Goal: Information Seeking & Learning: Learn about a topic

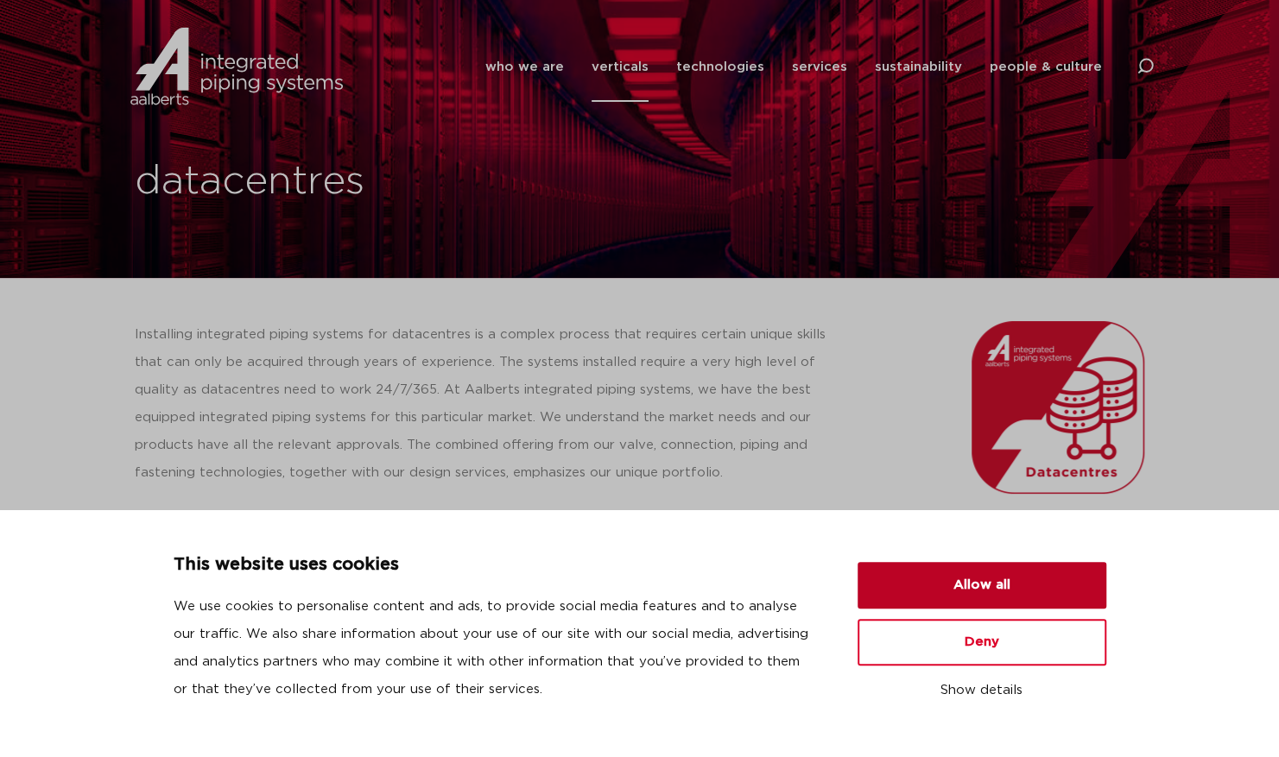
click at [970, 593] on button "Allow all" at bounding box center [981, 585] width 249 height 47
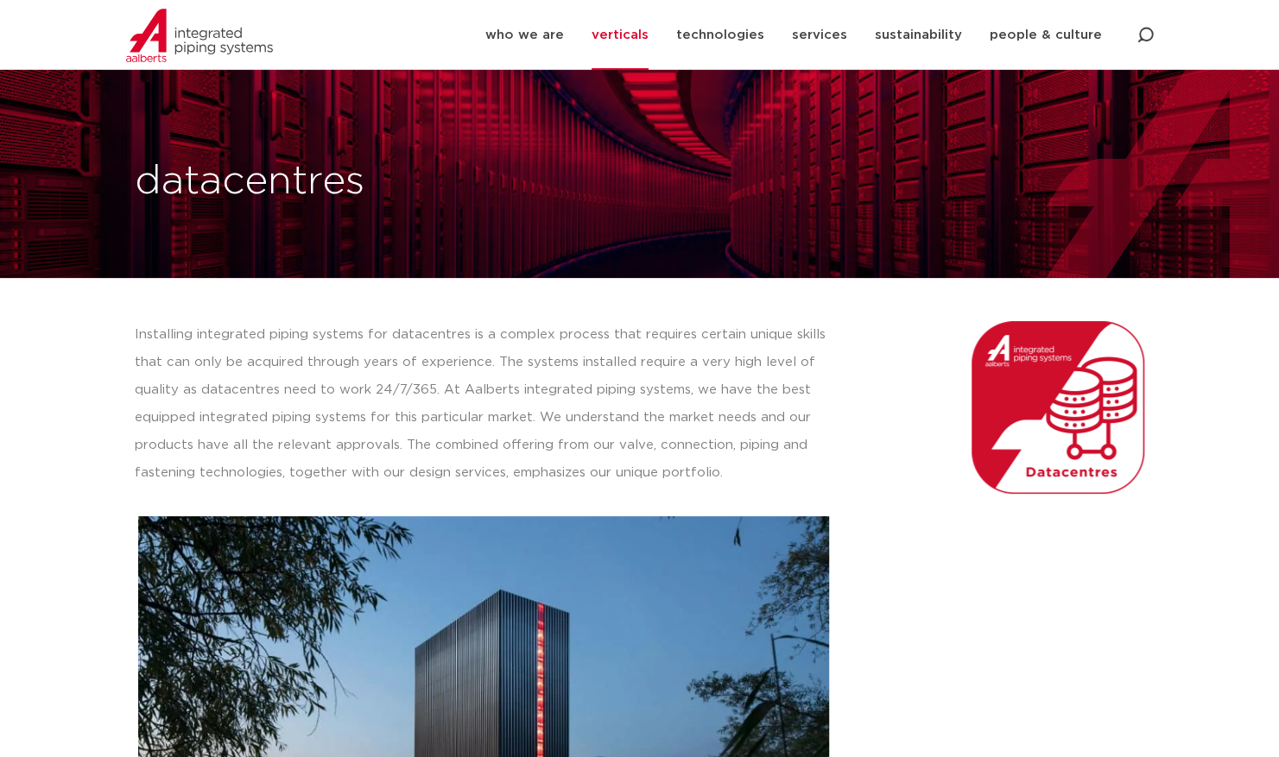
scroll to position [193, 0]
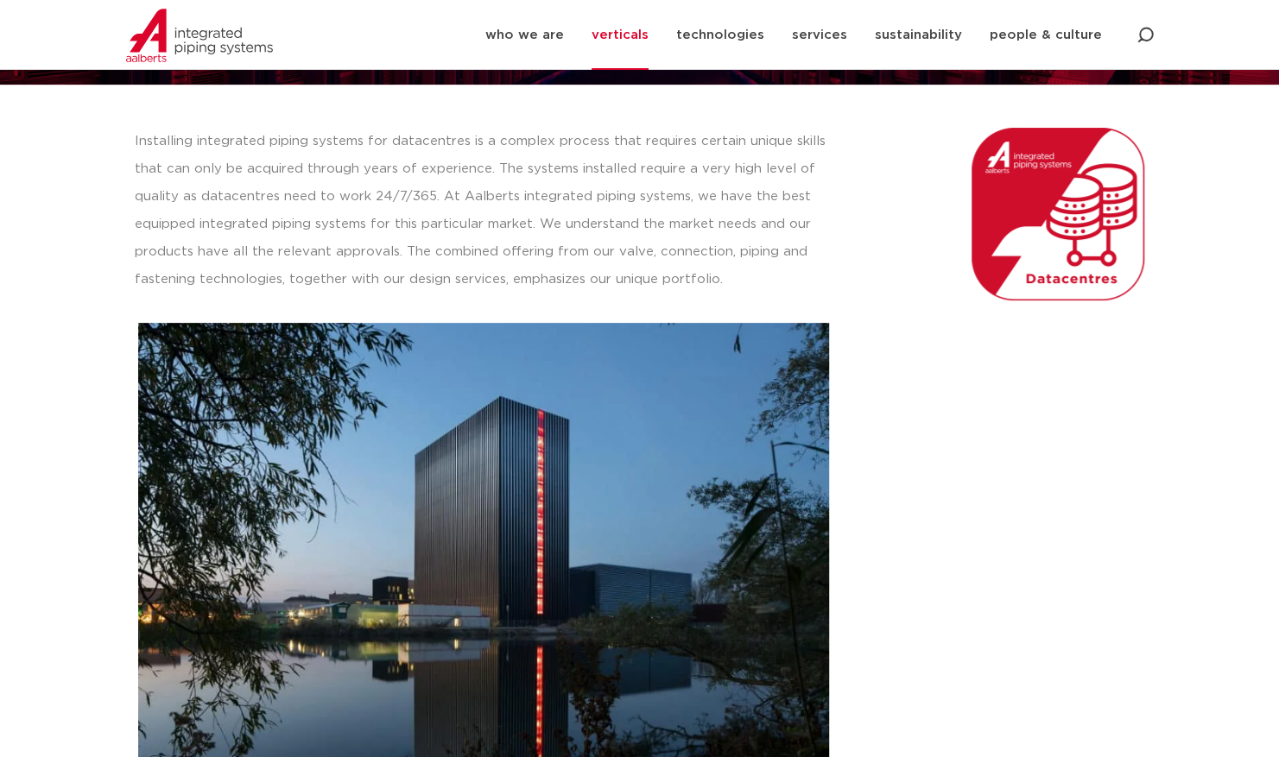
click at [370, 439] on img at bounding box center [483, 553] width 691 height 460
click at [445, 148] on p "Installing integrated piping systems for datacentres is a complex process that …" at bounding box center [484, 211] width 699 height 166
click at [1015, 250] on img at bounding box center [1057, 214] width 173 height 173
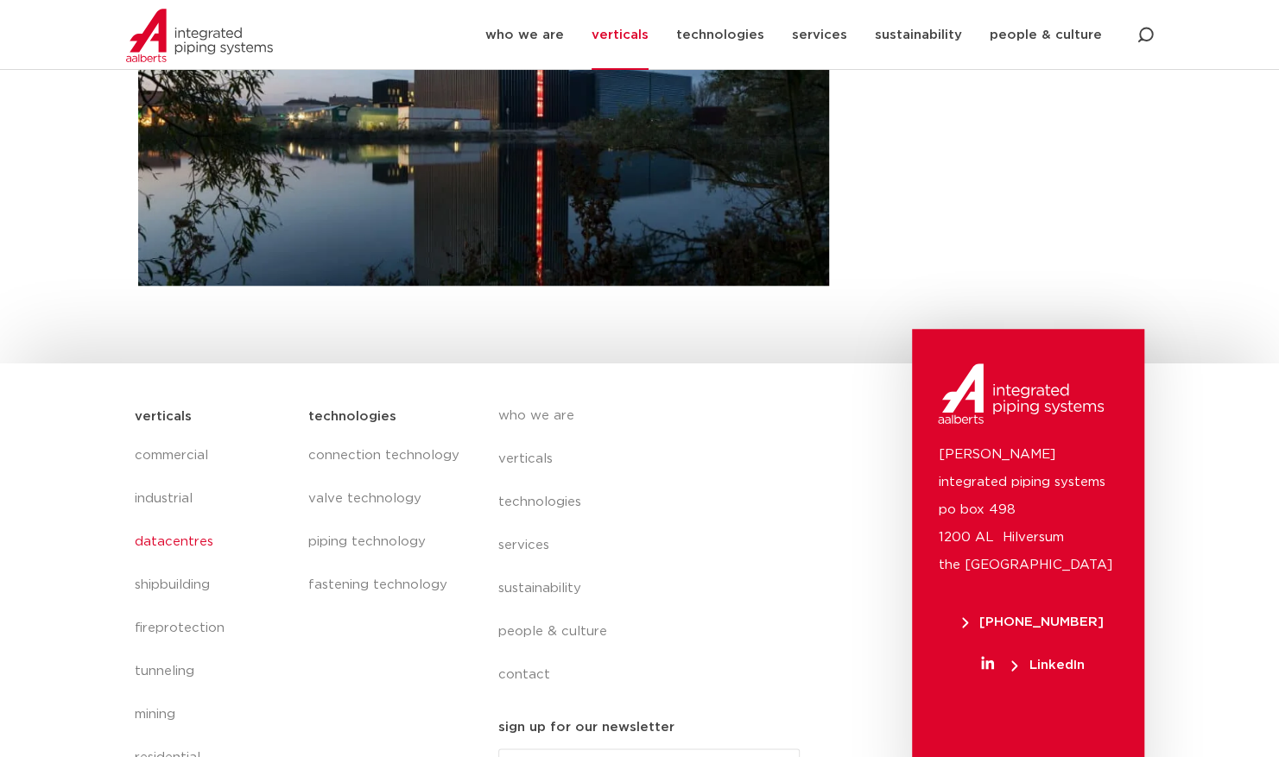
scroll to position [743, 0]
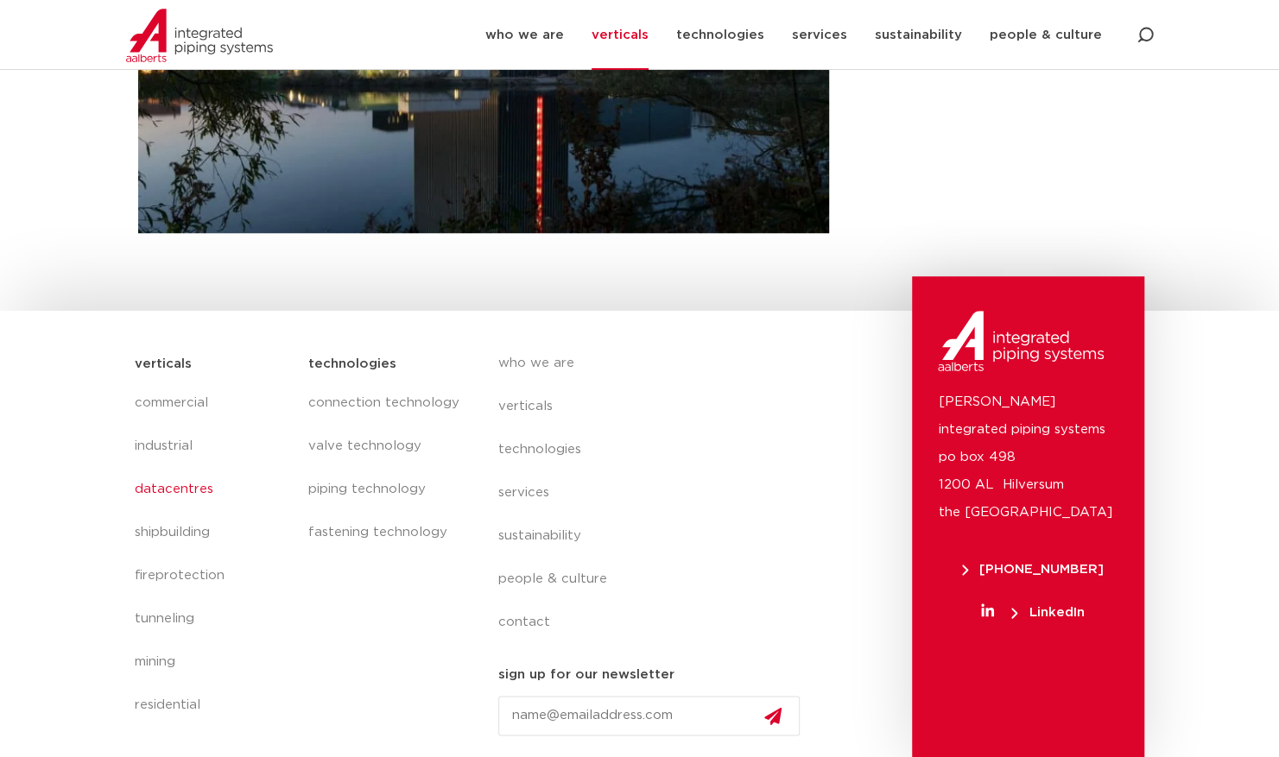
click at [181, 484] on link "datacentres" at bounding box center [213, 489] width 156 height 43
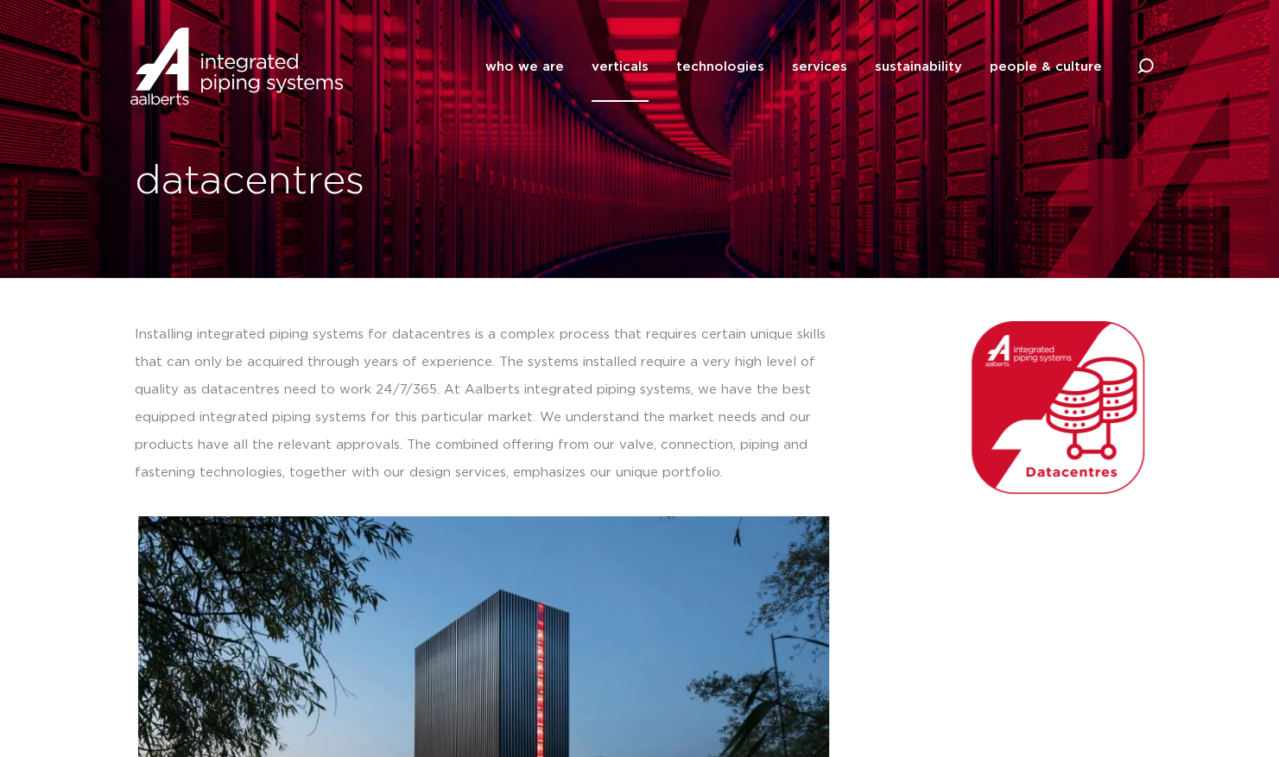
click at [634, 59] on link "verticals" at bounding box center [619, 67] width 57 height 70
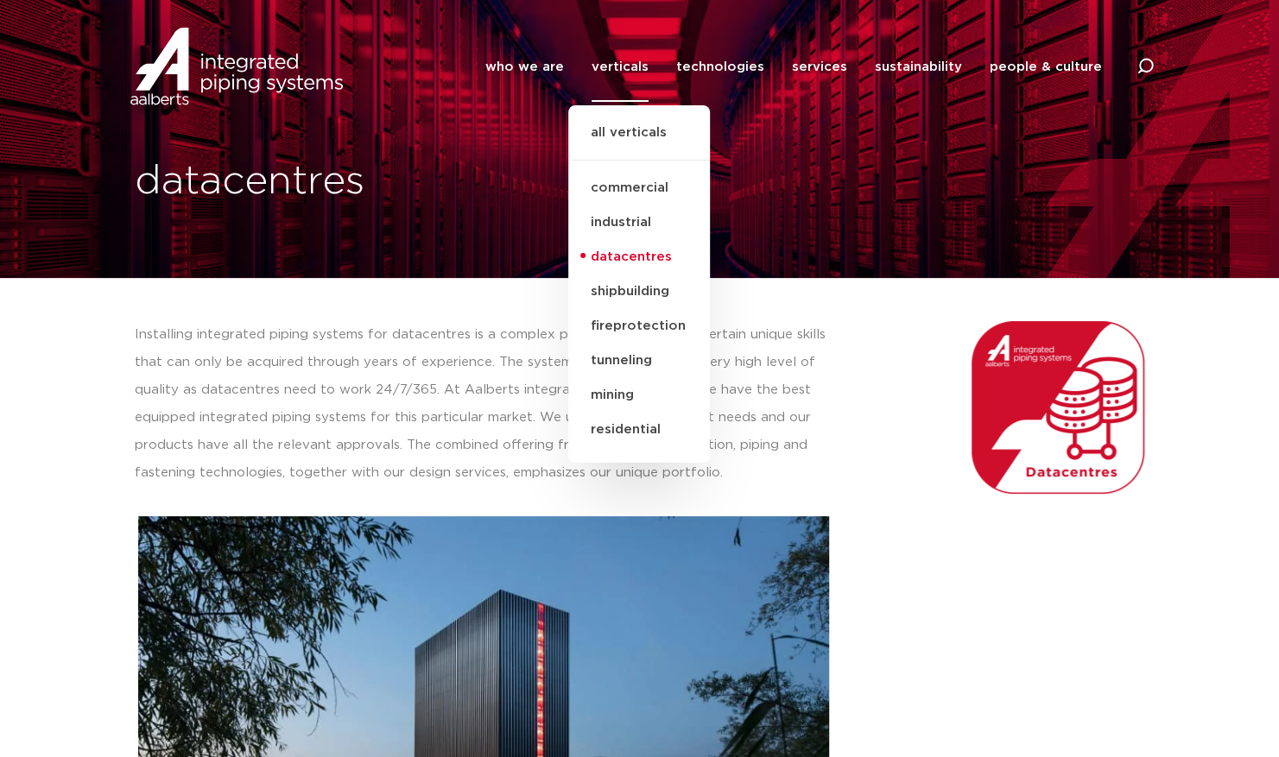
click at [632, 260] on link "datacentres" at bounding box center [639, 257] width 142 height 35
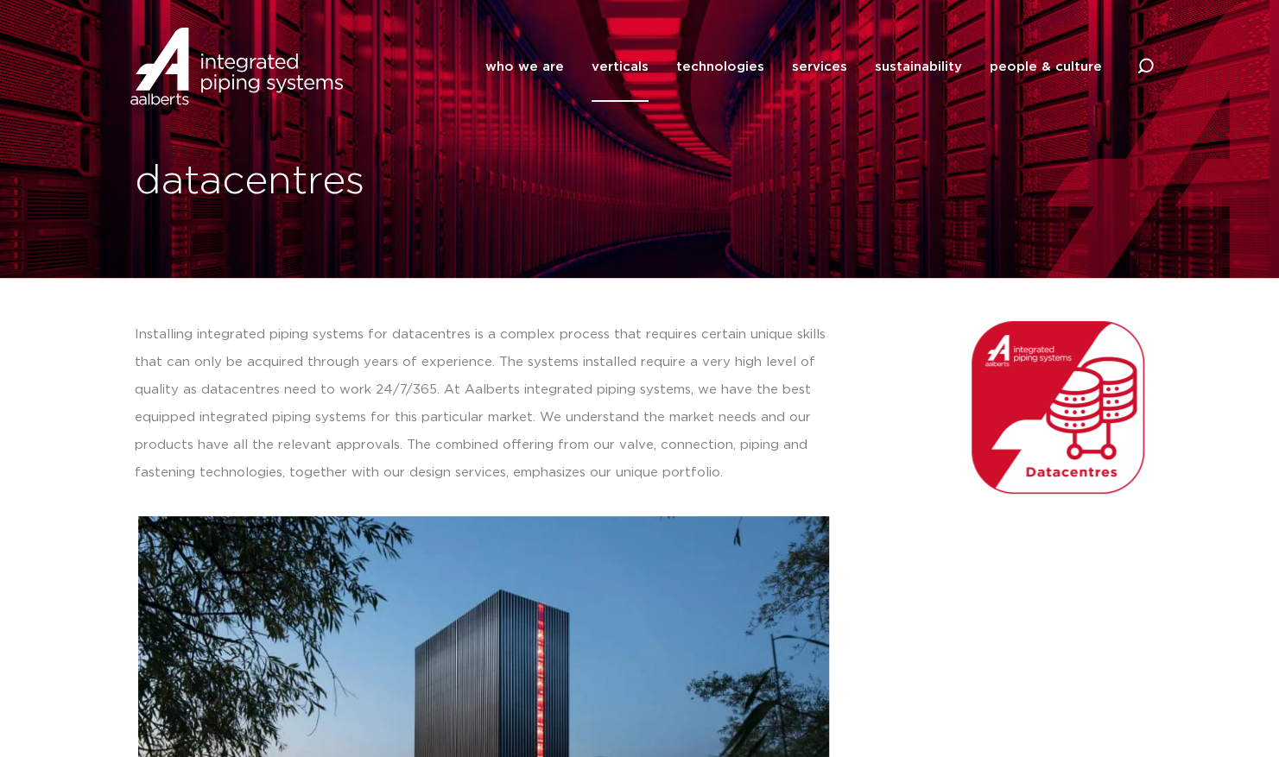
click at [212, 81] on img at bounding box center [236, 67] width 221 height 78
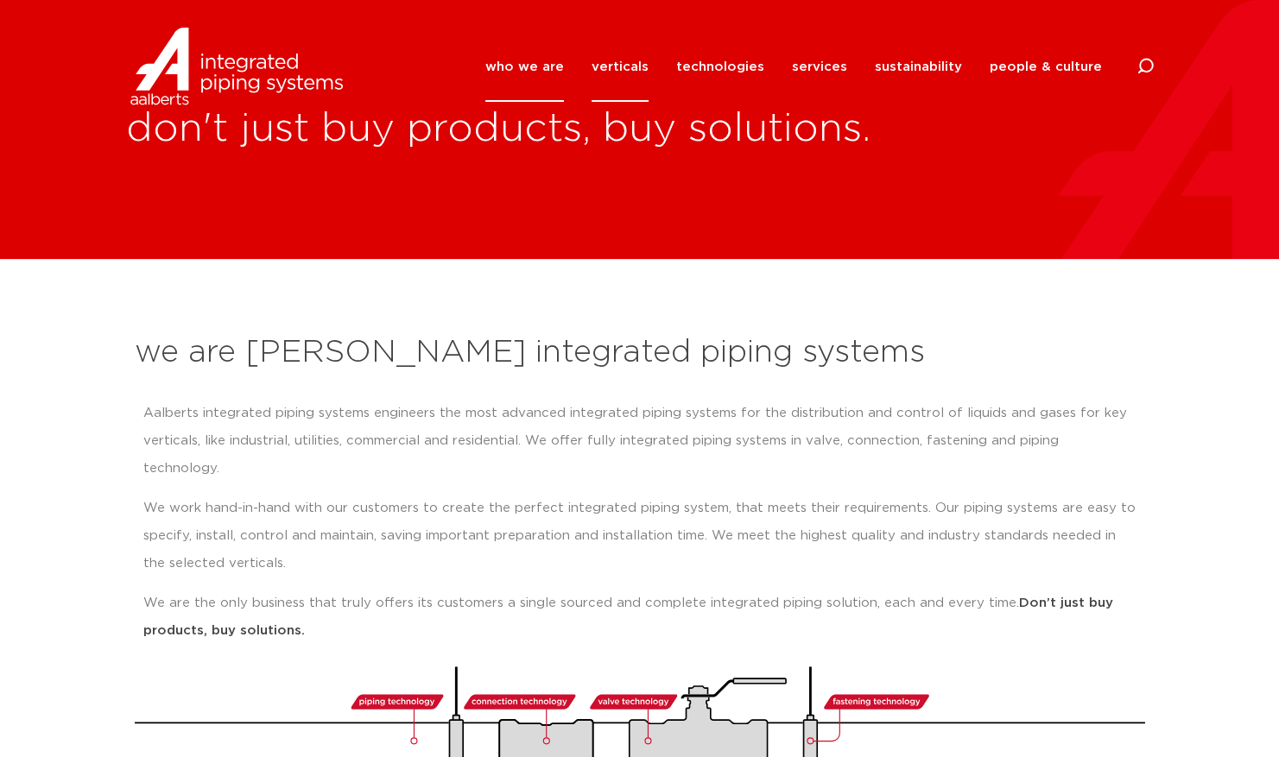
click at [637, 76] on link "verticals" at bounding box center [619, 67] width 57 height 70
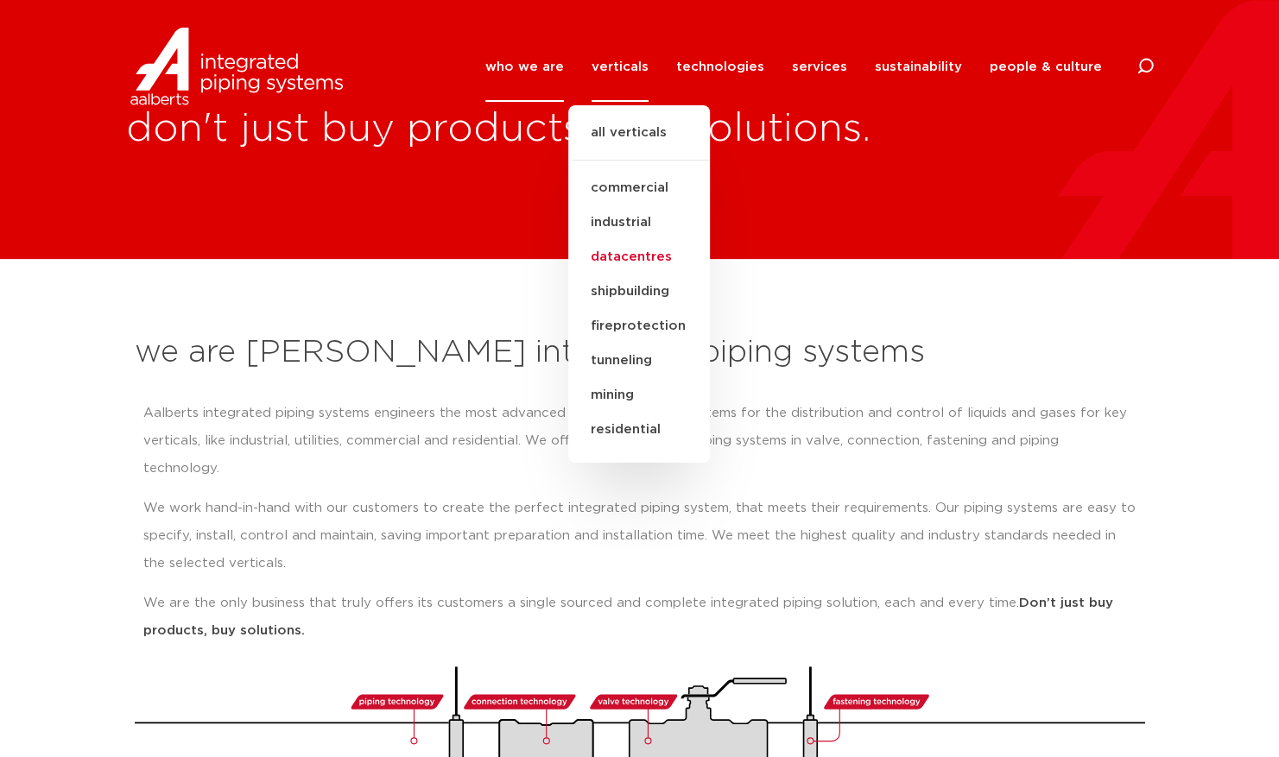
click at [637, 253] on link "datacentres" at bounding box center [639, 257] width 142 height 35
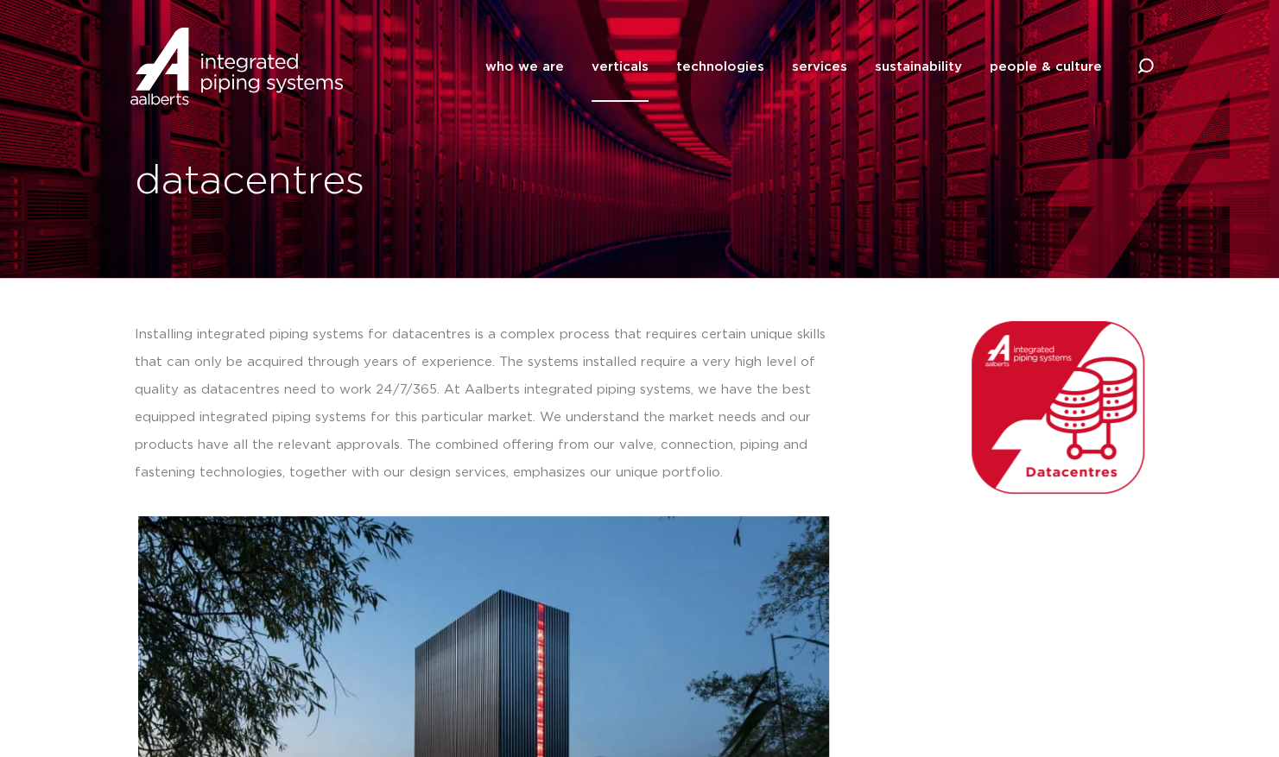
click at [1091, 410] on img at bounding box center [1057, 407] width 173 height 173
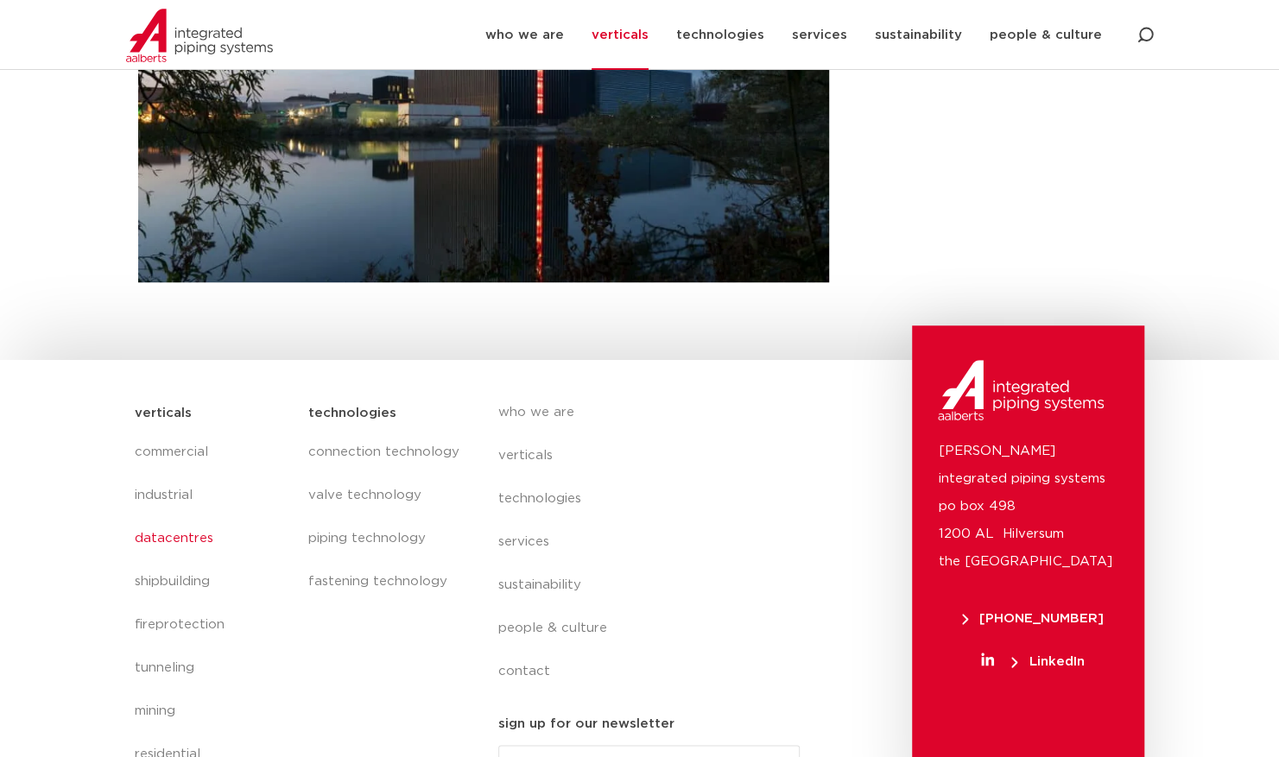
scroll to position [743, 0]
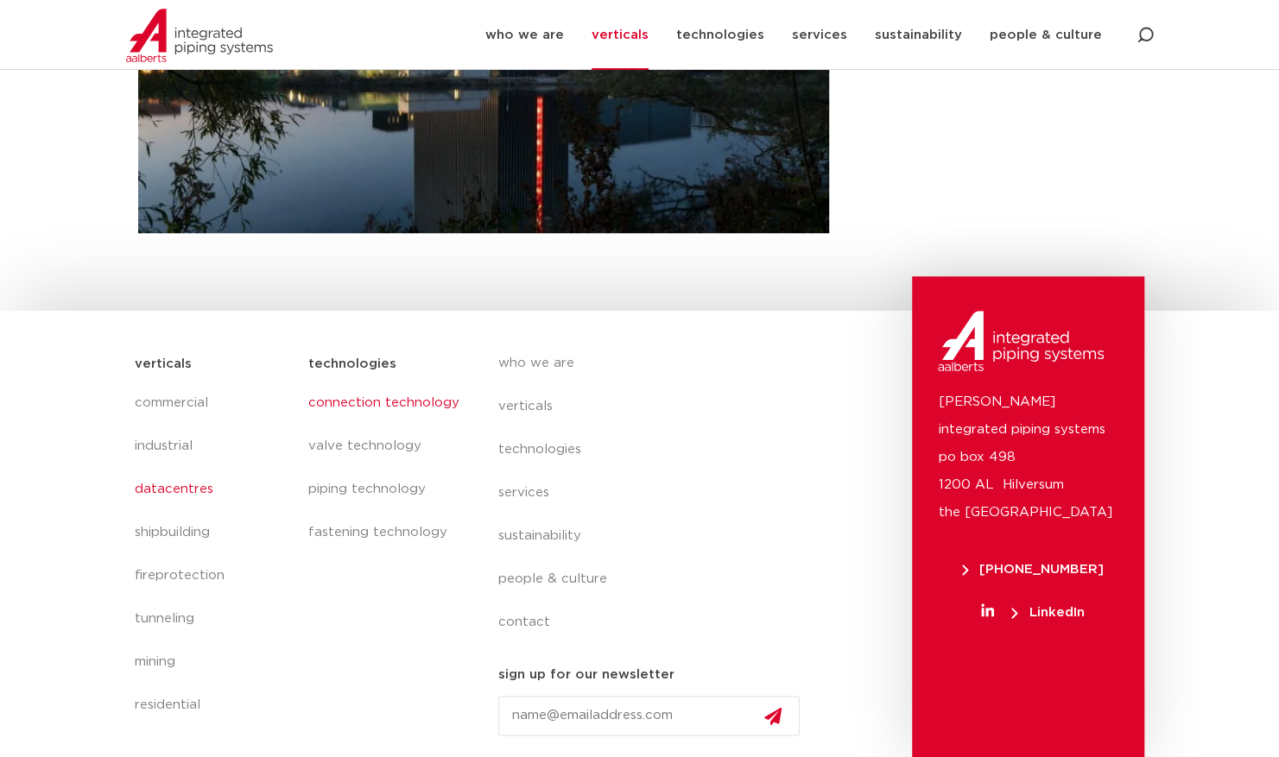
click at [370, 390] on link "connection technology" at bounding box center [384, 403] width 155 height 43
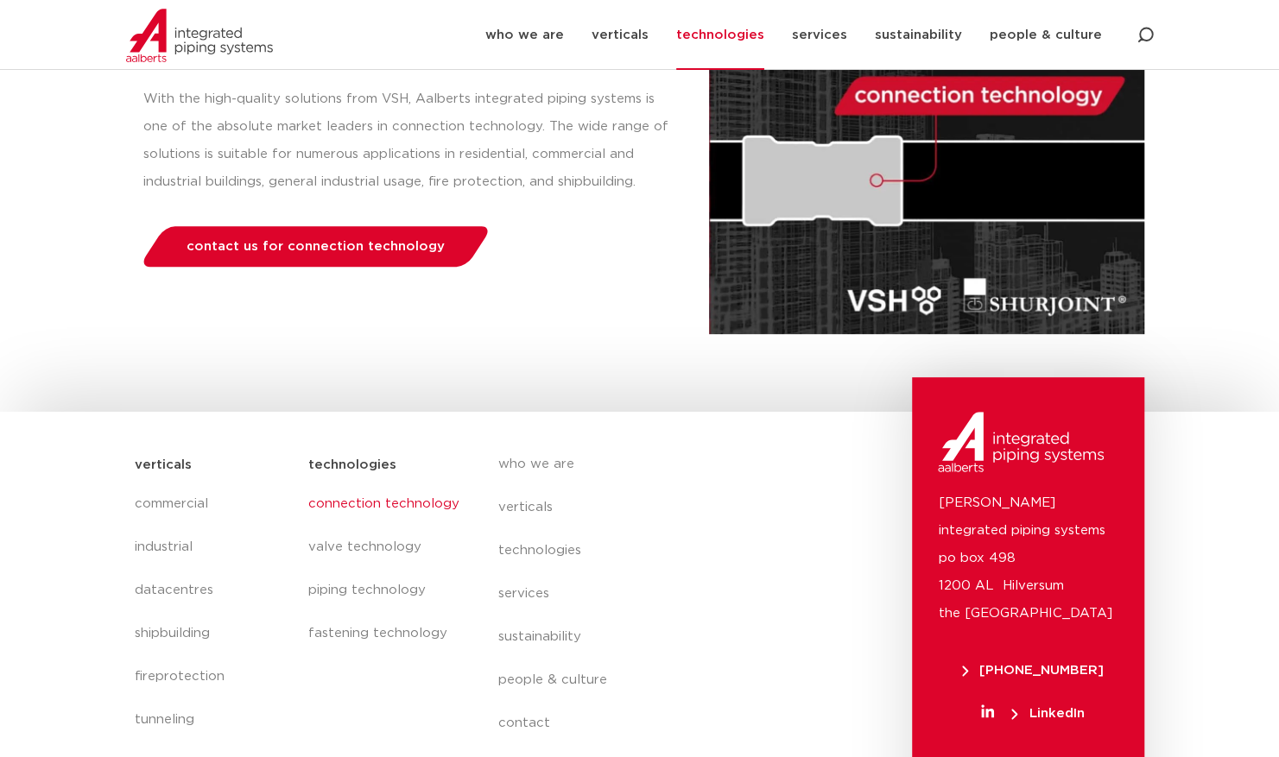
scroll to position [331, 0]
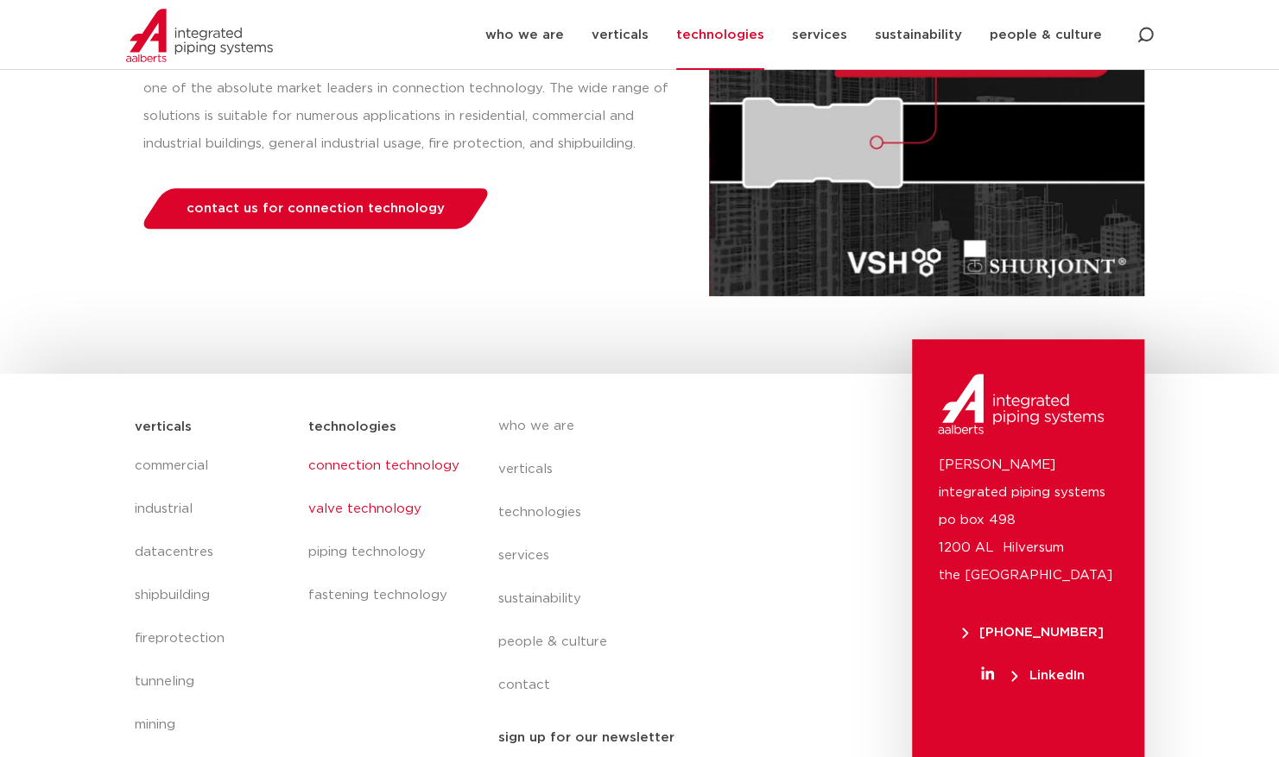
click at [351, 513] on link "valve technology" at bounding box center [384, 509] width 155 height 43
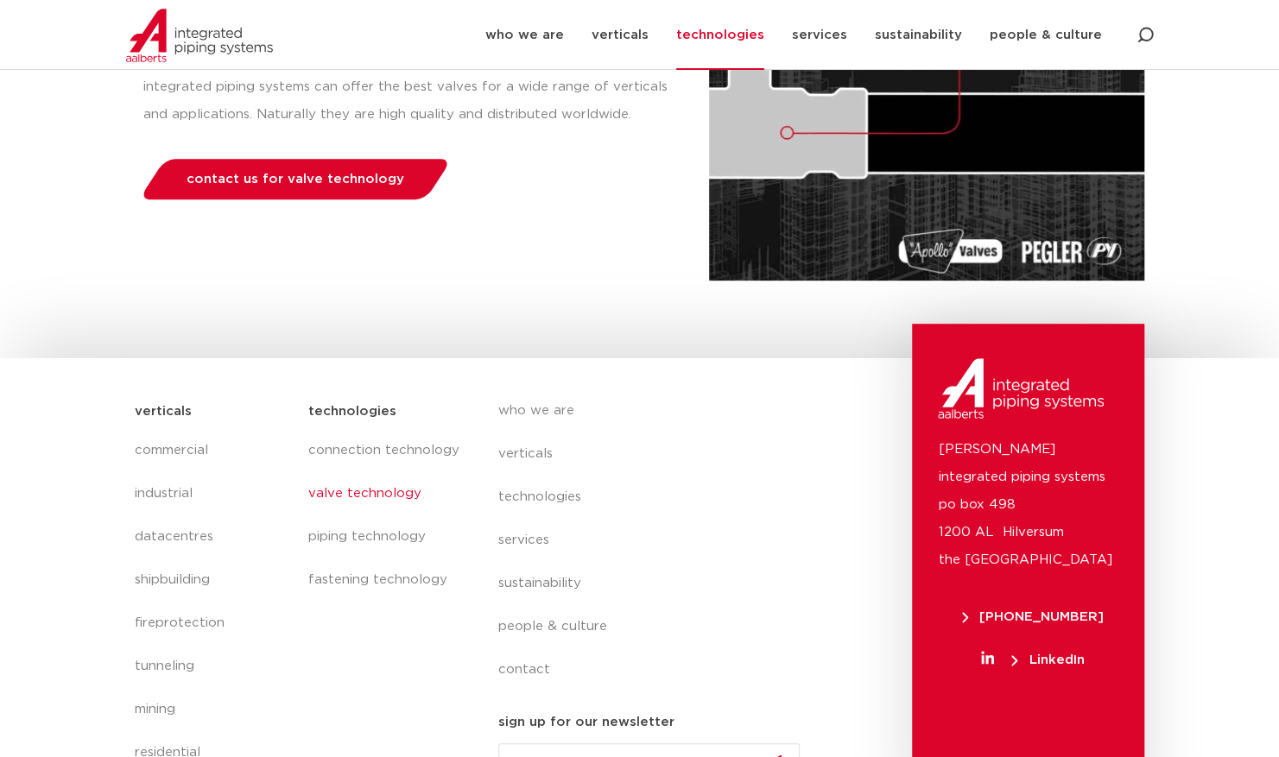
scroll to position [366, 0]
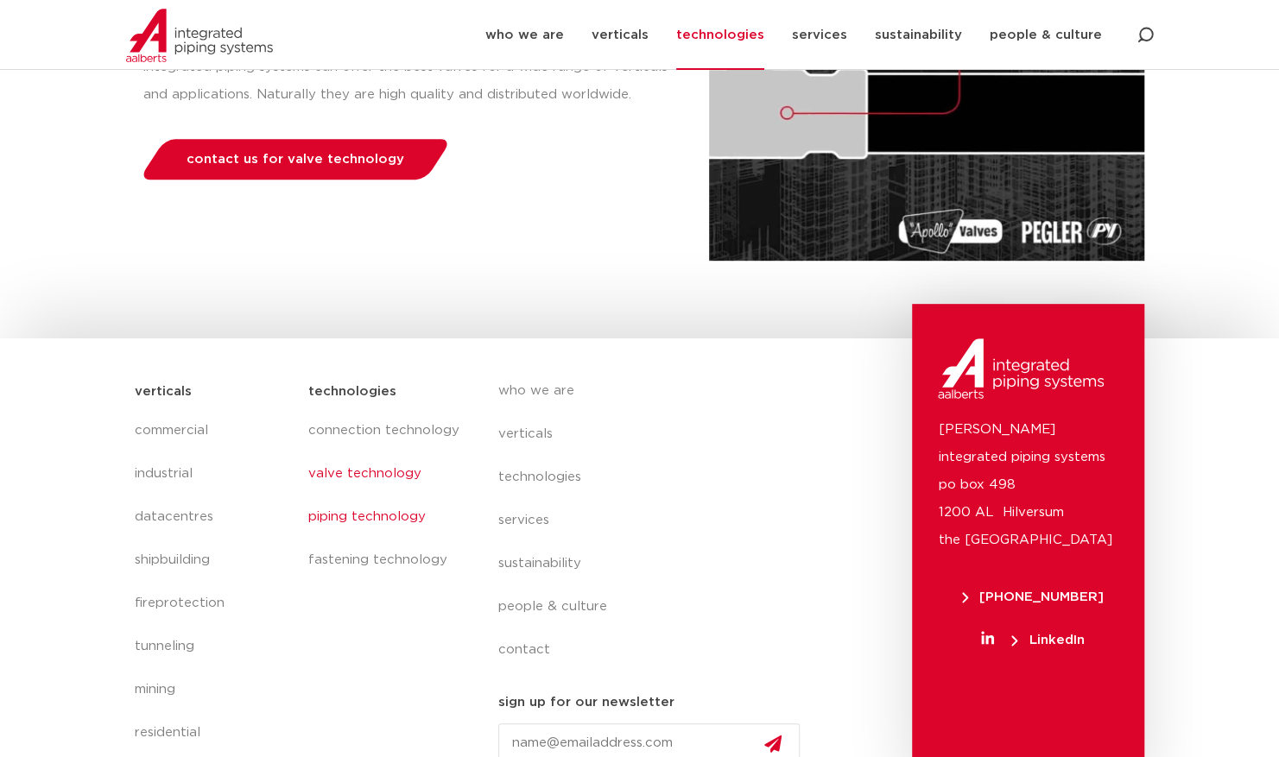
click at [372, 521] on link "piping technology" at bounding box center [384, 517] width 155 height 43
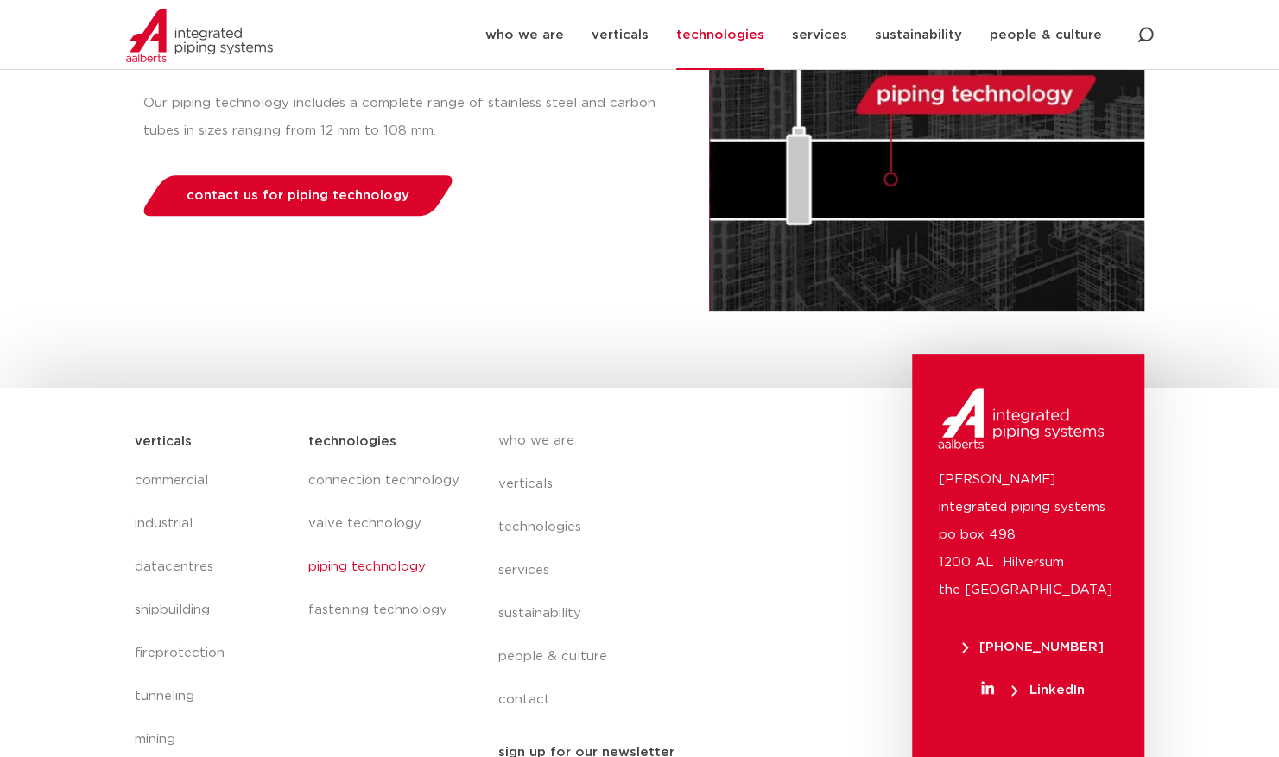
scroll to position [362, 0]
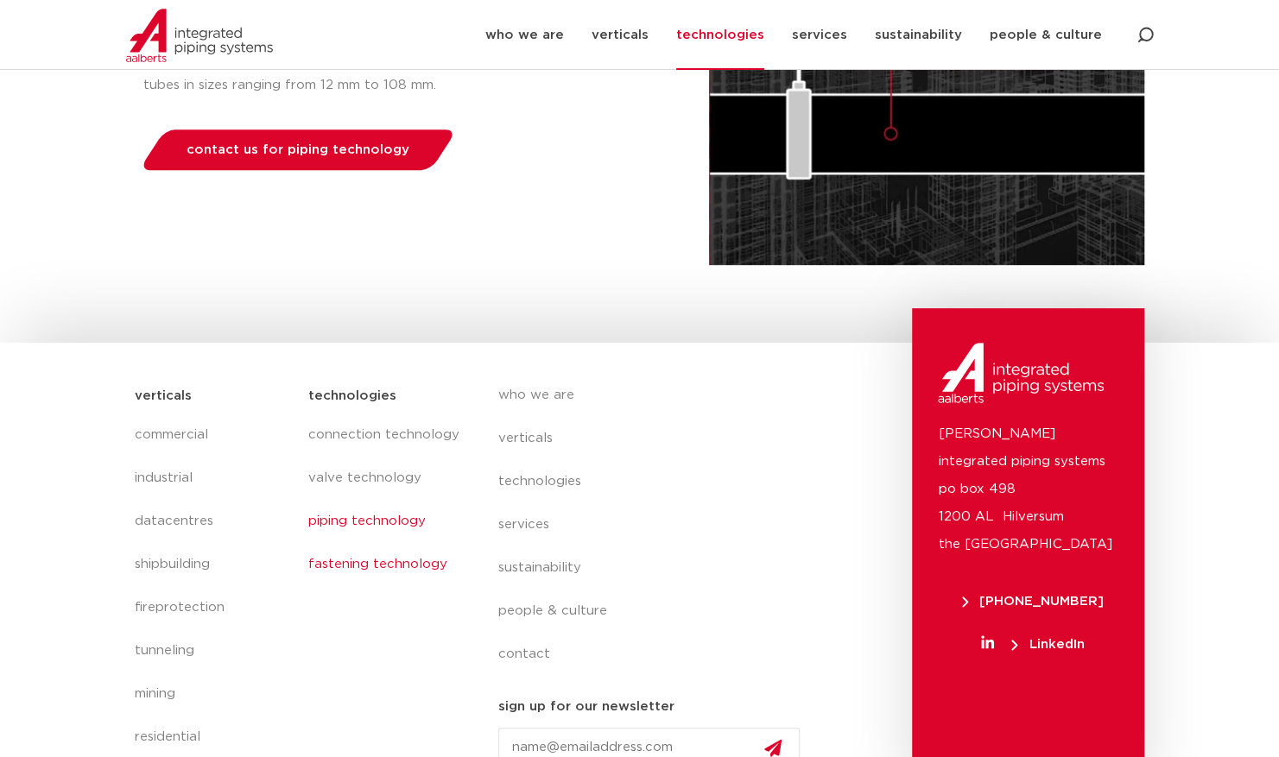
click at [357, 565] on link "fastening technology" at bounding box center [384, 564] width 155 height 43
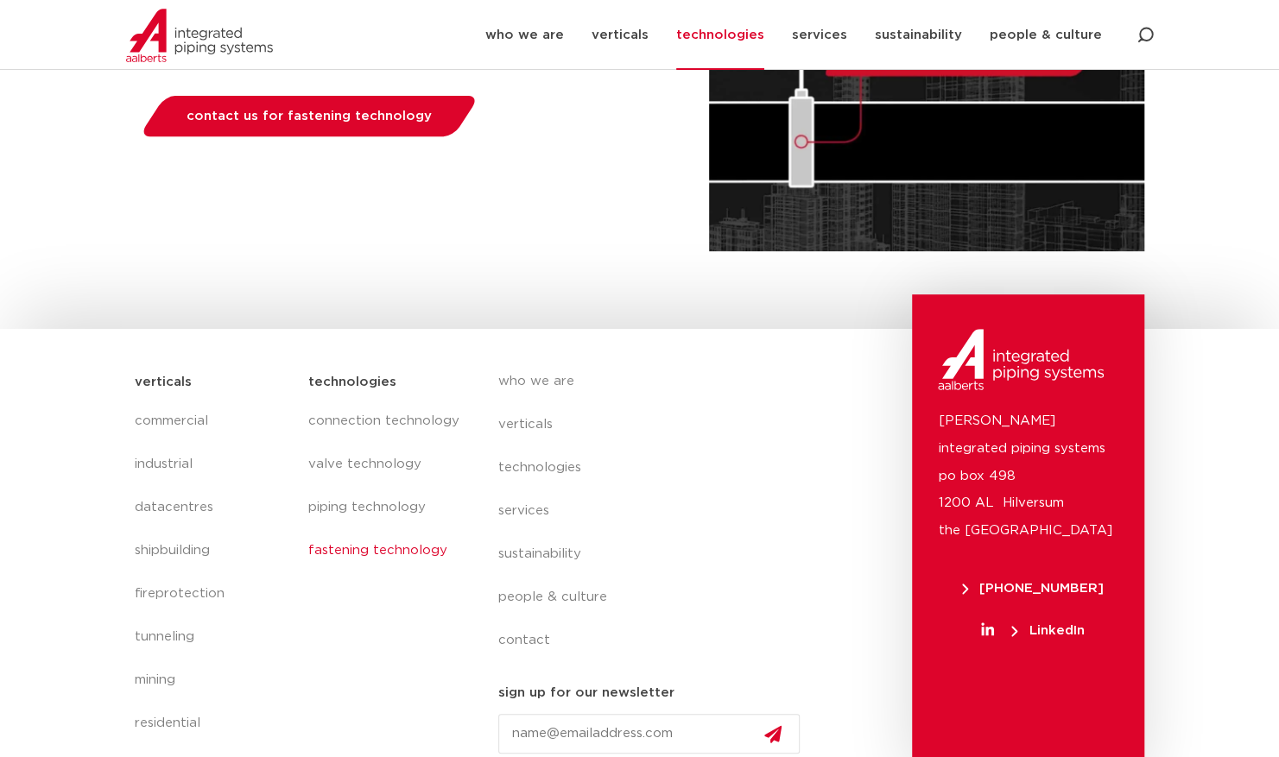
scroll to position [394, 0]
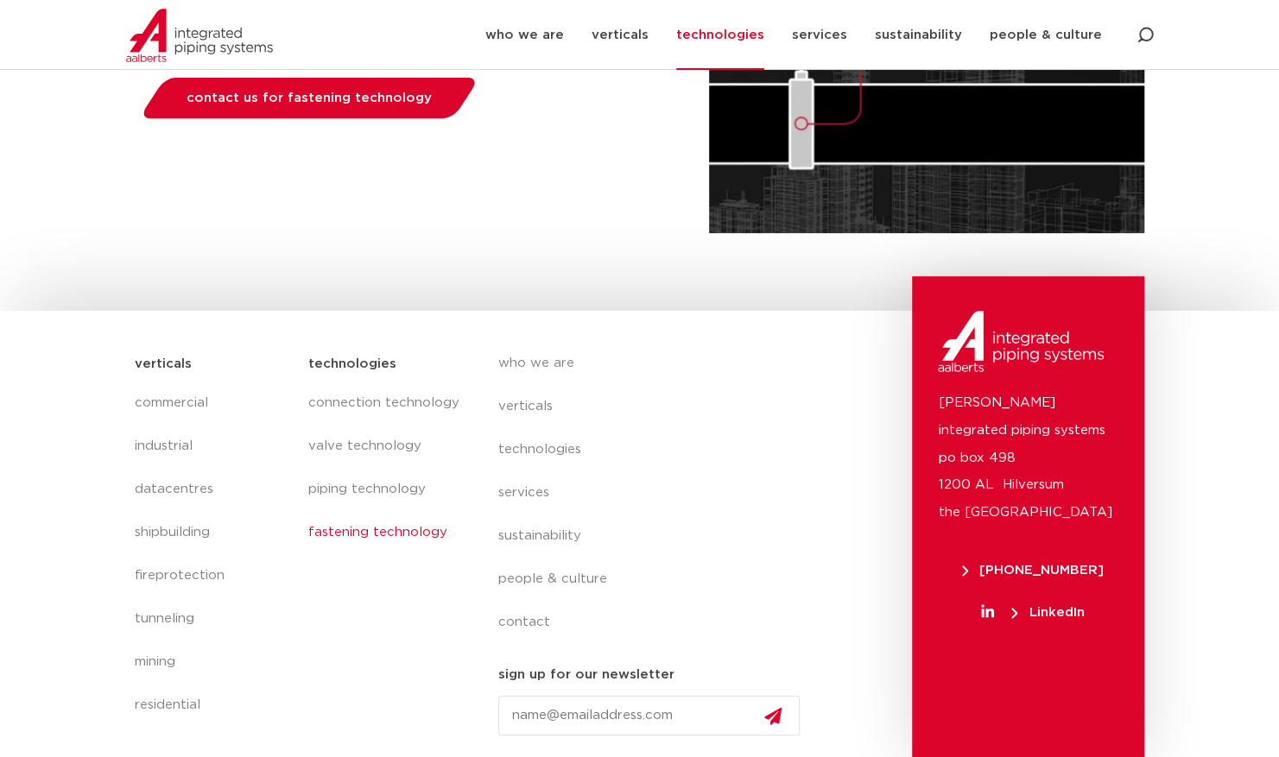
click at [1043, 611] on span "LinkedIn" at bounding box center [1047, 612] width 73 height 13
